Goal: Find specific page/section: Find specific page/section

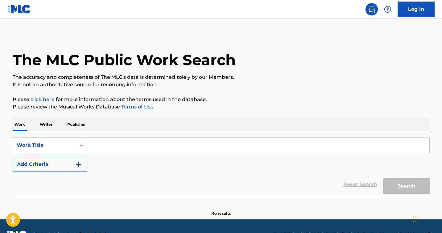
click at [117, 146] on input "Search Form" at bounding box center [258, 145] width 342 height 15
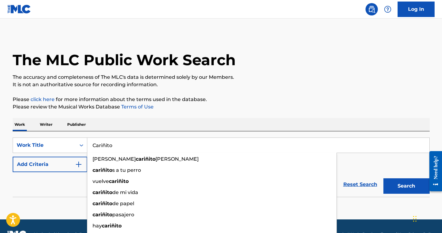
type input "Cariñito"
click at [41, 211] on section "No results" at bounding box center [221, 208] width 417 height 16
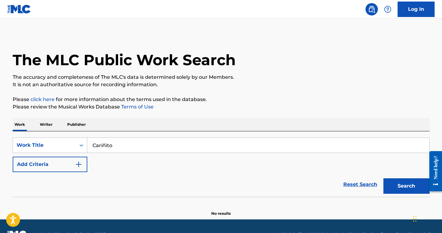
click at [81, 165] on img "Search Form" at bounding box center [78, 164] width 7 height 7
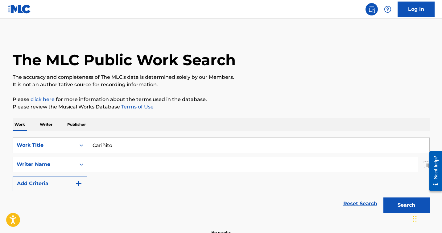
click at [80, 165] on div "Search Form" at bounding box center [81, 164] width 11 height 11
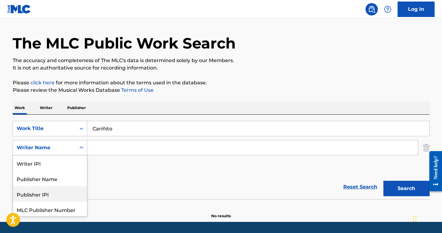
scroll to position [16, 0]
click at [124, 188] on div "Reset Search Search" at bounding box center [221, 186] width 417 height 25
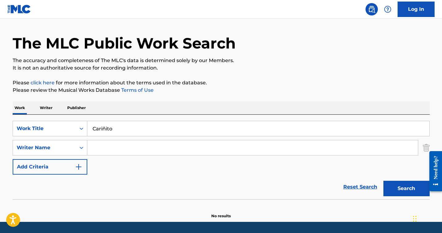
click at [394, 191] on button "Search" at bounding box center [407, 188] width 46 height 15
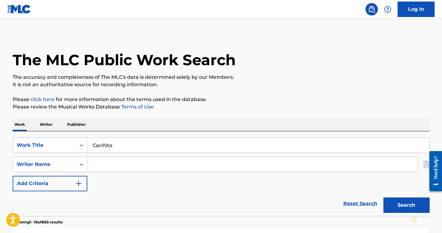
scroll to position [8, 0]
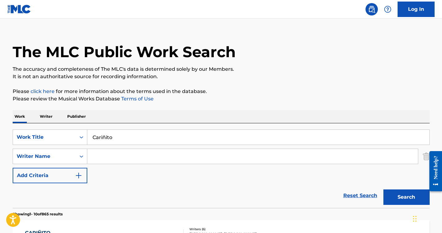
click at [79, 175] on img "Search Form" at bounding box center [78, 175] width 7 height 7
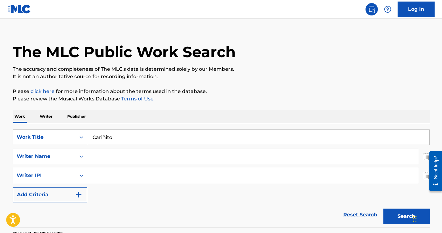
click at [425, 177] on div at bounding box center [433, 171] width 17 height 50
click at [427, 176] on div at bounding box center [433, 171] width 17 height 50
click at [424, 173] on img "Search Form" at bounding box center [426, 175] width 7 height 15
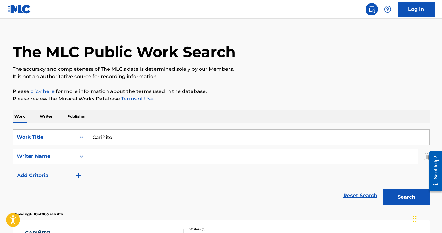
click at [75, 158] on div "Writer Name" at bounding box center [44, 156] width 63 height 12
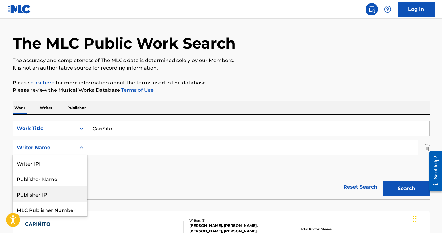
scroll to position [16, 0]
click at [158, 184] on div "Reset Search Search" at bounding box center [221, 186] width 417 height 25
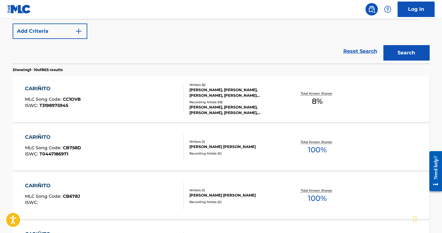
scroll to position [542, 0]
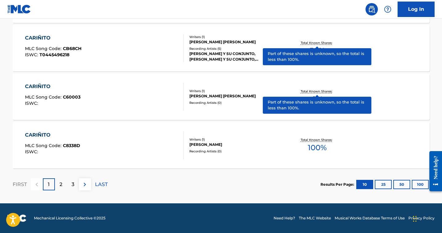
click at [421, 185] on button "100" at bounding box center [420, 184] width 17 height 9
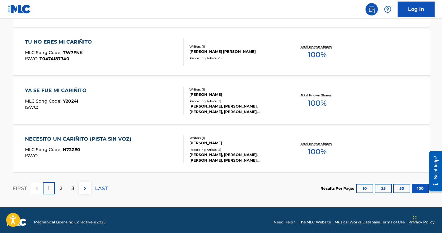
scroll to position [4905, 0]
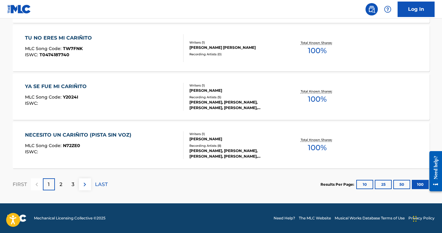
click at [62, 186] on p "2" at bounding box center [61, 184] width 3 height 7
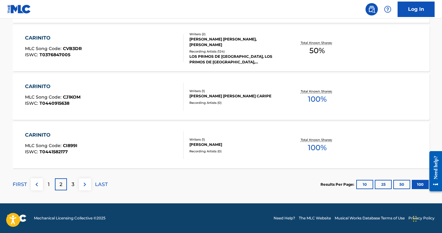
click at [73, 186] on p "3" at bounding box center [73, 184] width 3 height 7
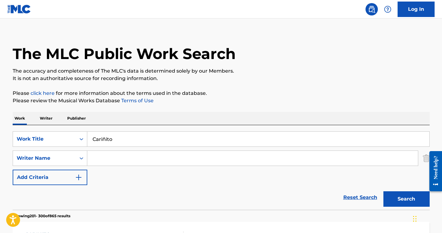
scroll to position [0, 0]
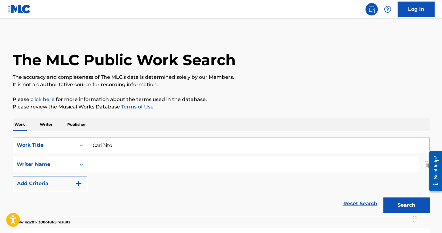
click at [116, 164] on input "Search Form" at bounding box center [252, 164] width 331 height 15
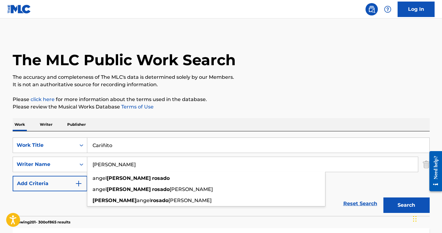
type input "[PERSON_NAME]"
click at [384, 197] on button "Search" at bounding box center [407, 204] width 46 height 15
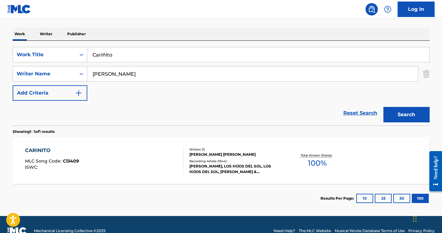
scroll to position [103, 0]
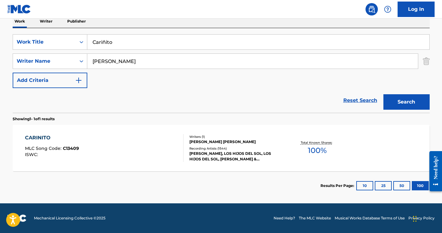
click at [238, 154] on div "[PERSON_NAME], LOS HIJOS DEL SOL, LOS HIJOS DEL SOL, [PERSON_NAME] & [PERSON_NA…" at bounding box center [236, 156] width 93 height 11
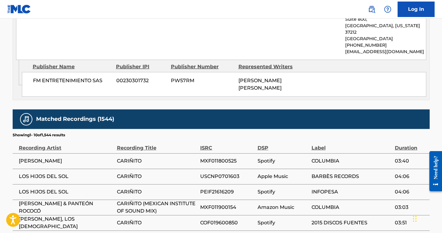
scroll to position [341, 0]
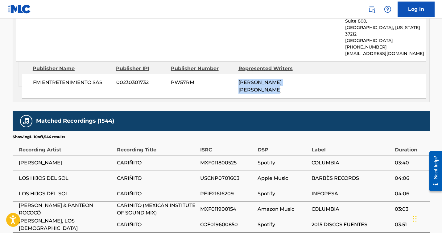
drag, startPoint x: 259, startPoint y: 77, endPoint x: 240, endPoint y: 71, distance: 19.9
click at [240, 79] on div "[PERSON_NAME] [PERSON_NAME]" at bounding box center [270, 86] width 63 height 15
copy span "[PERSON_NAME] [PERSON_NAME]"
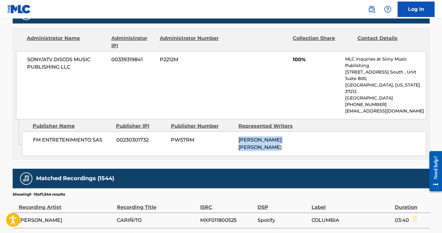
scroll to position [286, 0]
